Goal: Transaction & Acquisition: Purchase product/service

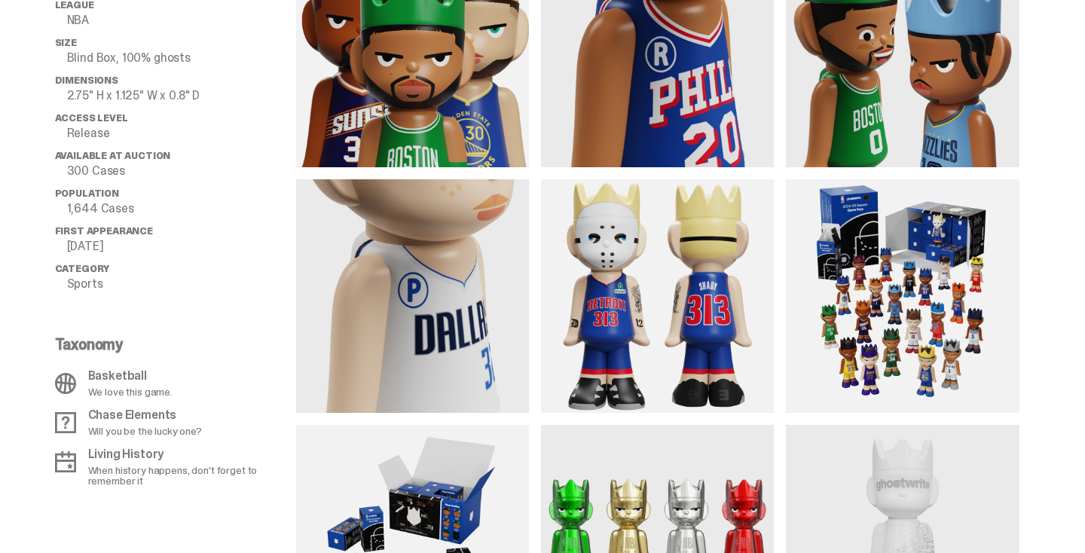
scroll to position [1264, 0]
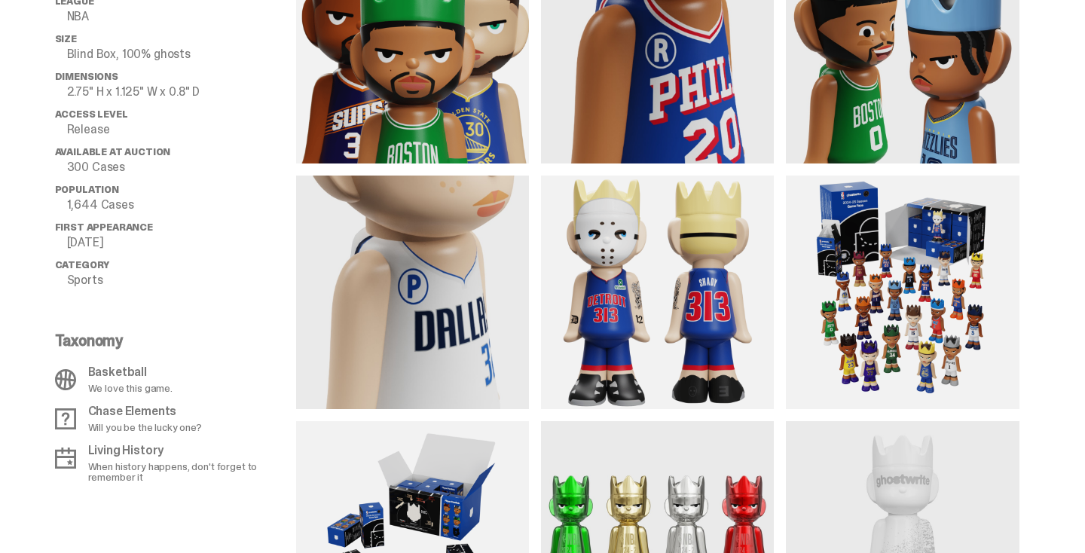
click at [871, 342] on img at bounding box center [902, 291] width 233 height 233
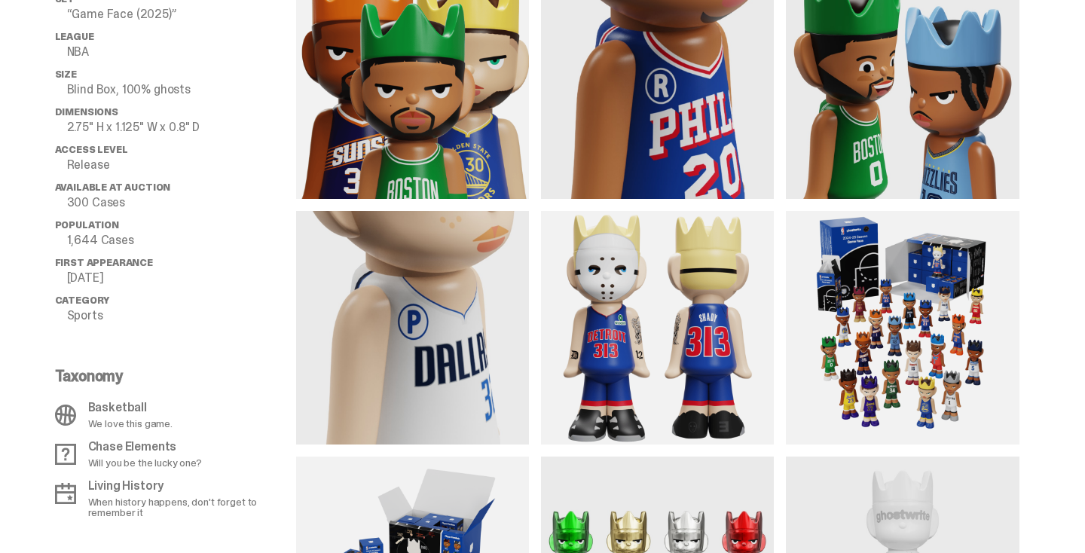
scroll to position [1225, 0]
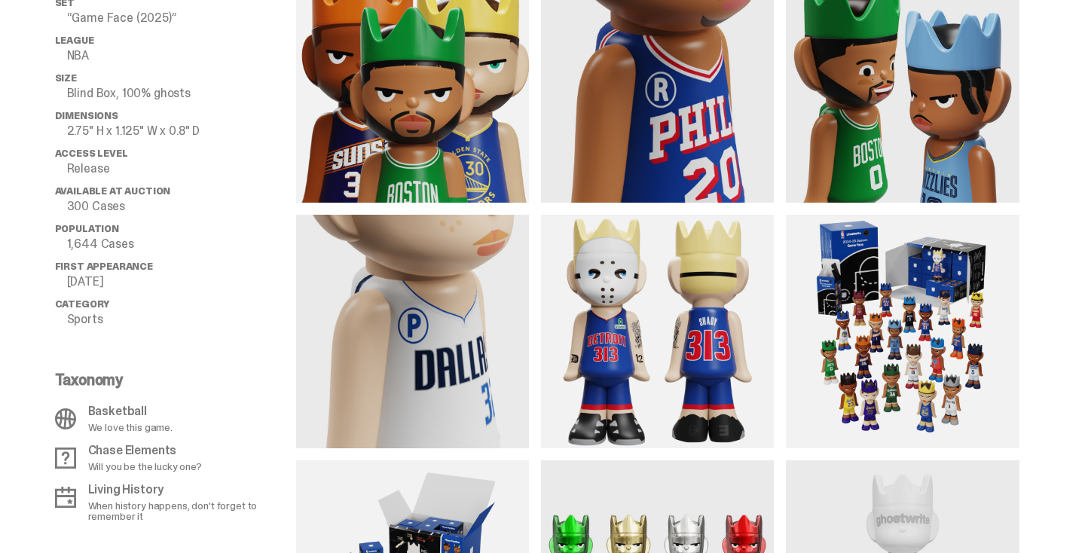
click at [915, 397] on img at bounding box center [902, 331] width 233 height 233
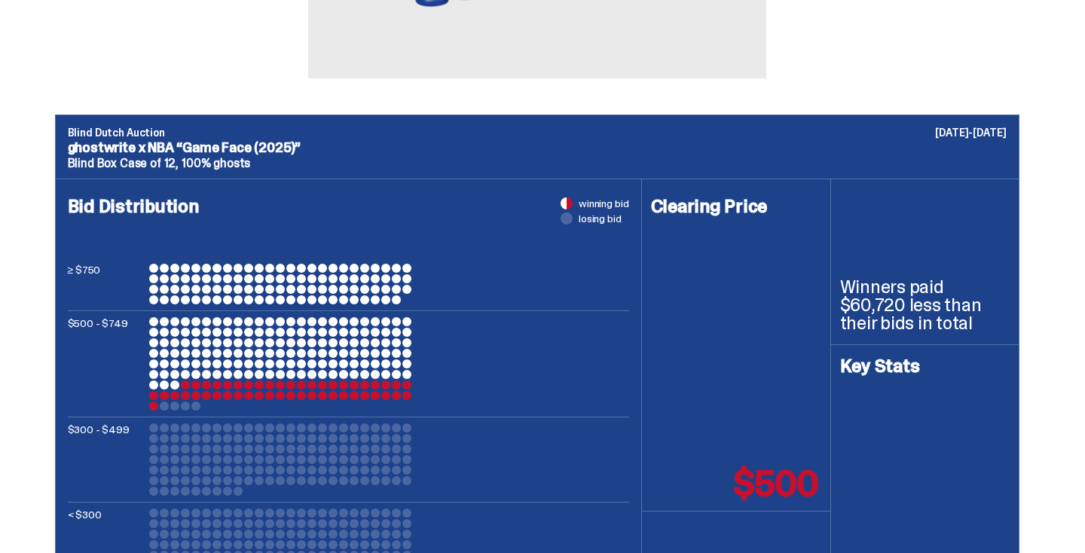
scroll to position [0, 0]
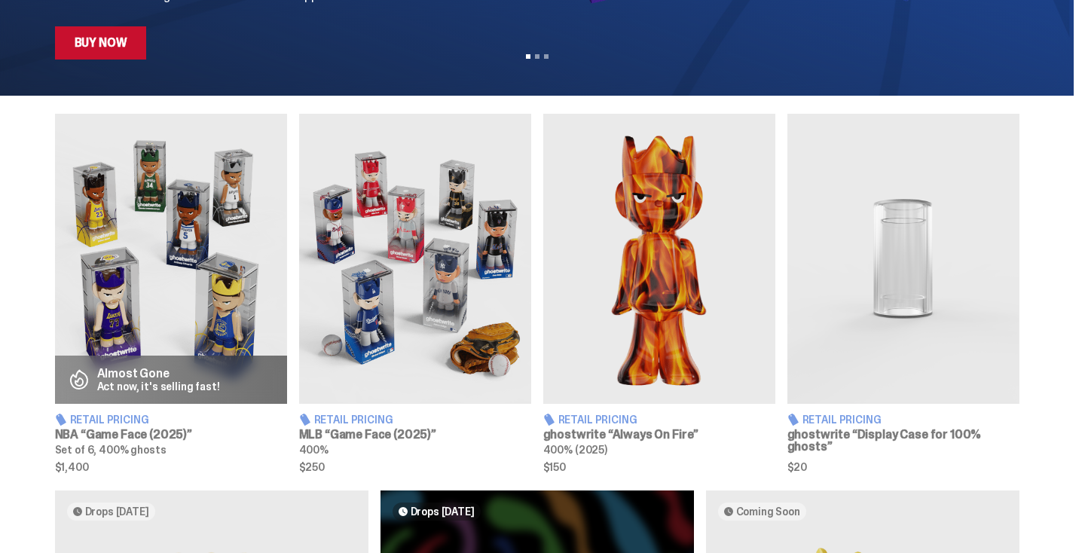
scroll to position [447, 0]
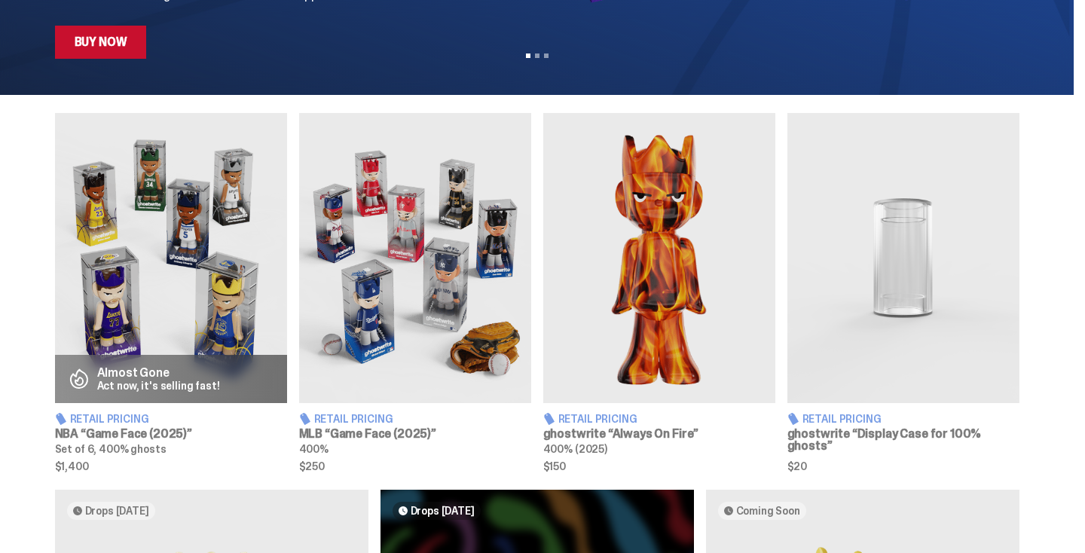
click at [117, 48] on link "Buy Now" at bounding box center [101, 42] width 92 height 33
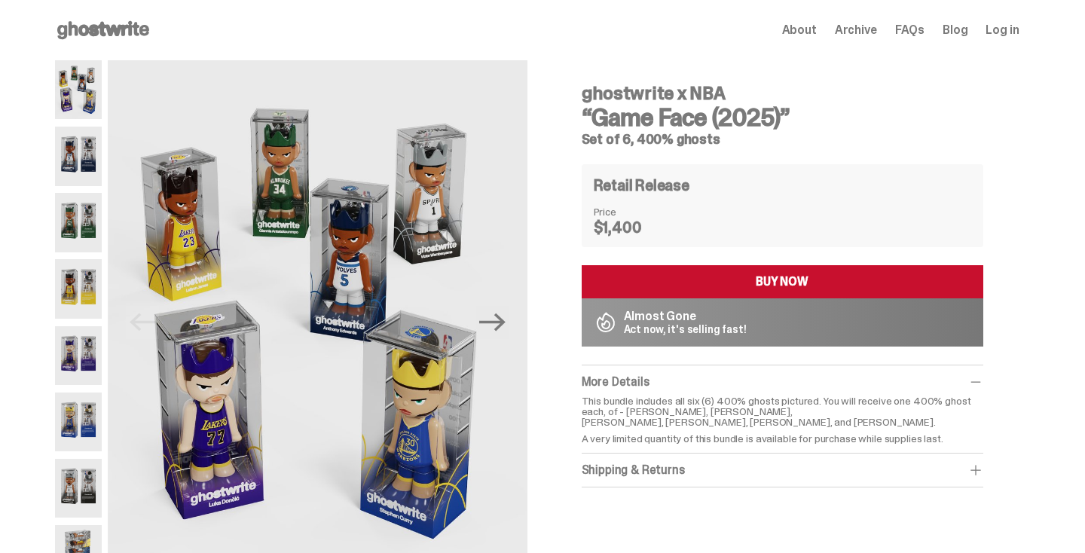
click at [87, 215] on img at bounding box center [78, 222] width 47 height 59
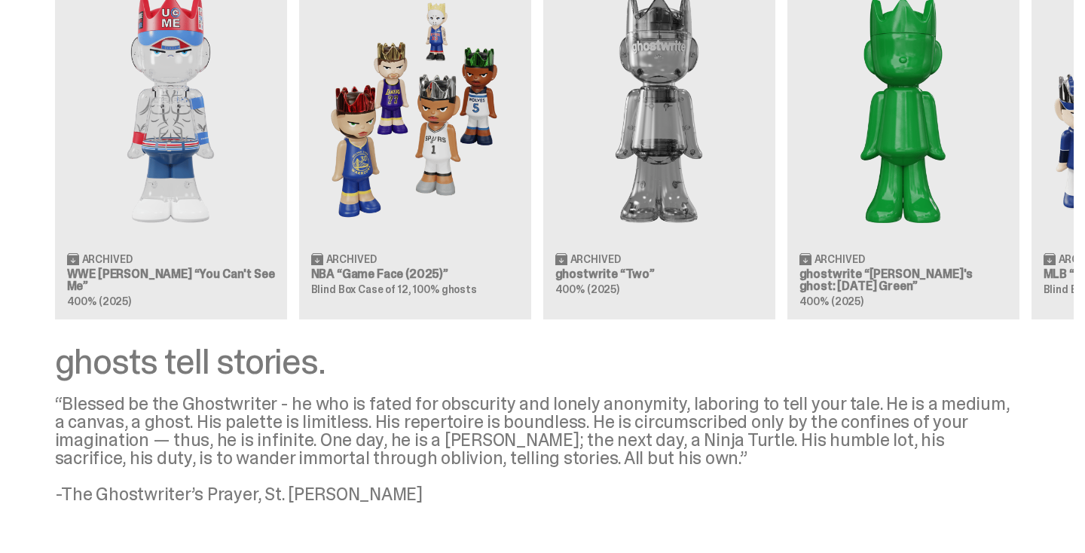
scroll to position [1519, 0]
